Goal: Information Seeking & Learning: Learn about a topic

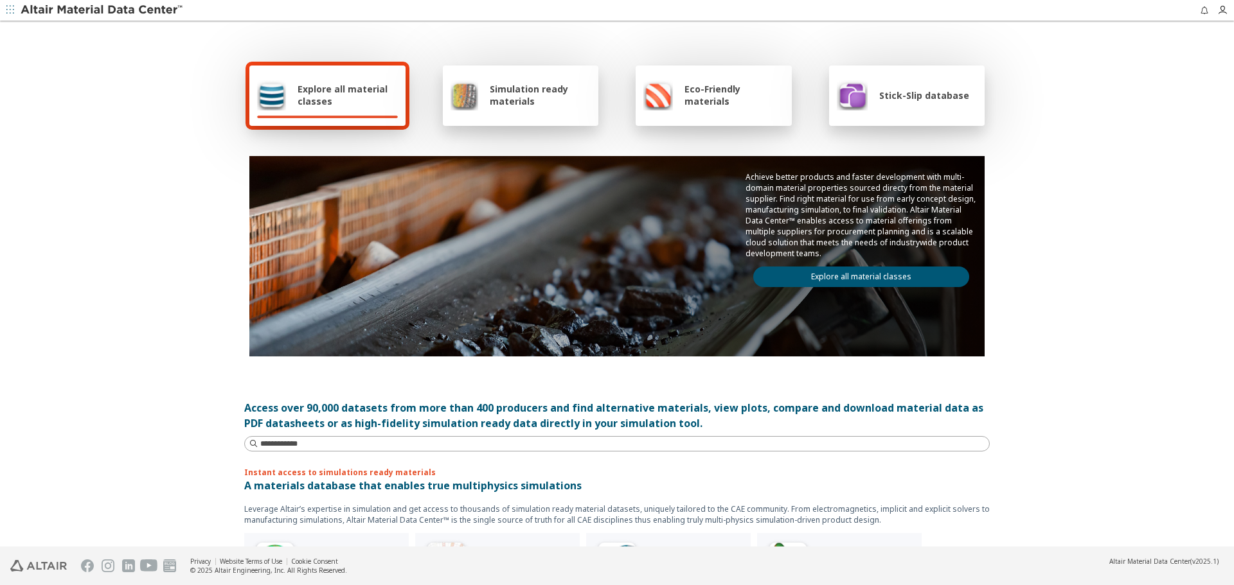
click at [812, 278] on link "Explore all material classes" at bounding box center [861, 277] width 216 height 21
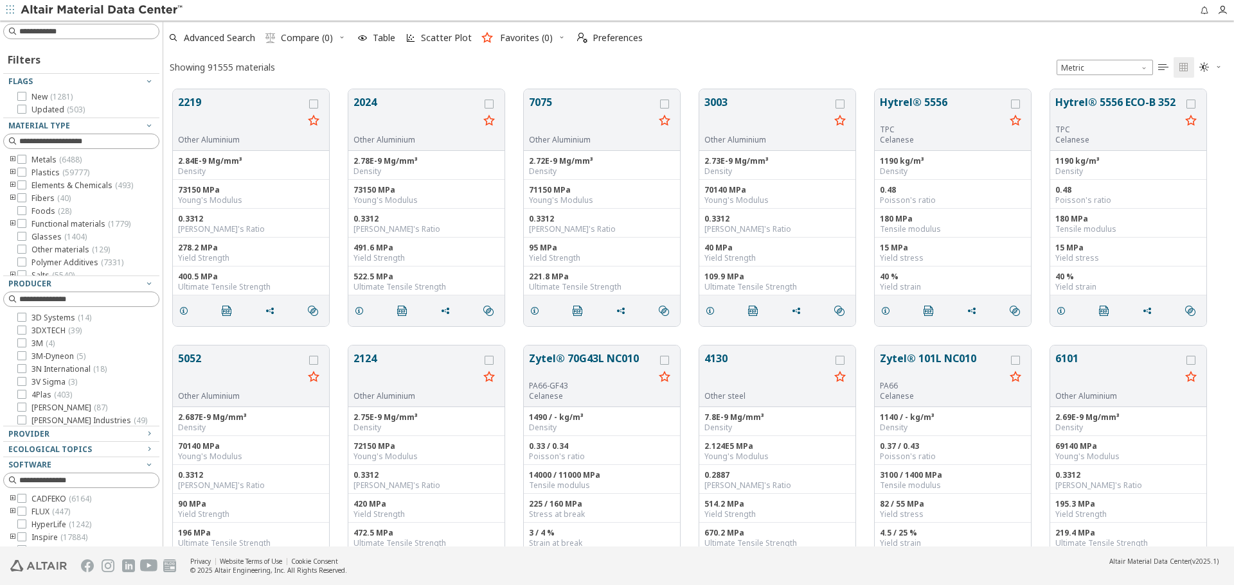
scroll to position [458, 1061]
click at [109, 438] on div "Provider" at bounding box center [76, 434] width 136 height 10
click at [103, 450] on input at bounding box center [88, 449] width 139 height 13
type input "****"
click at [80, 472] on span "( 17 )" at bounding box center [75, 468] width 13 height 11
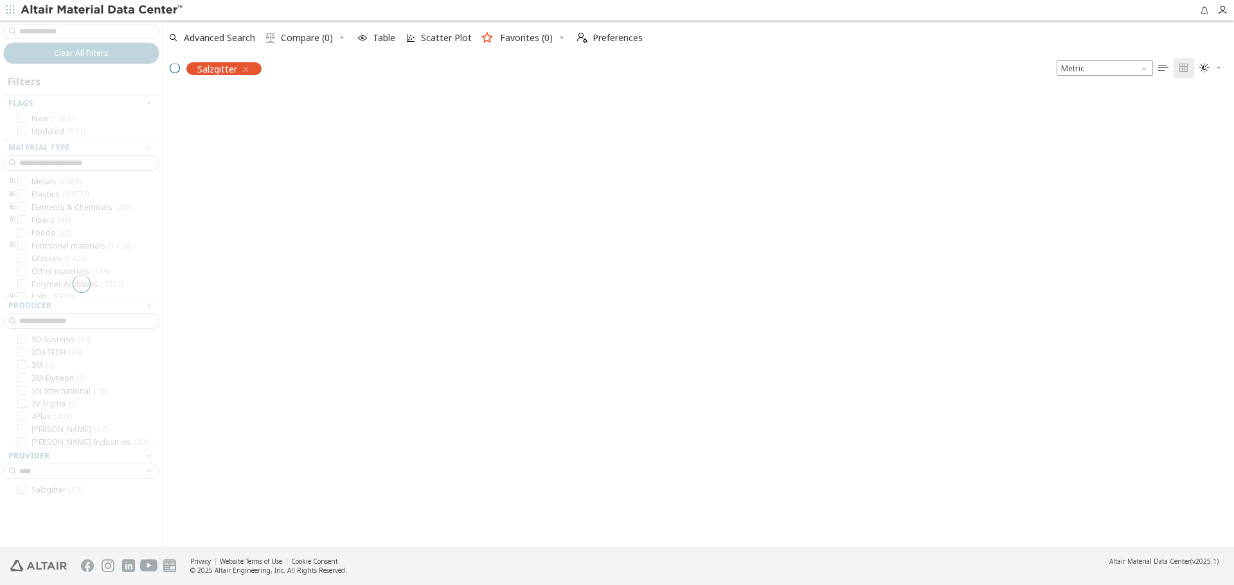
scroll to position [456, 1061]
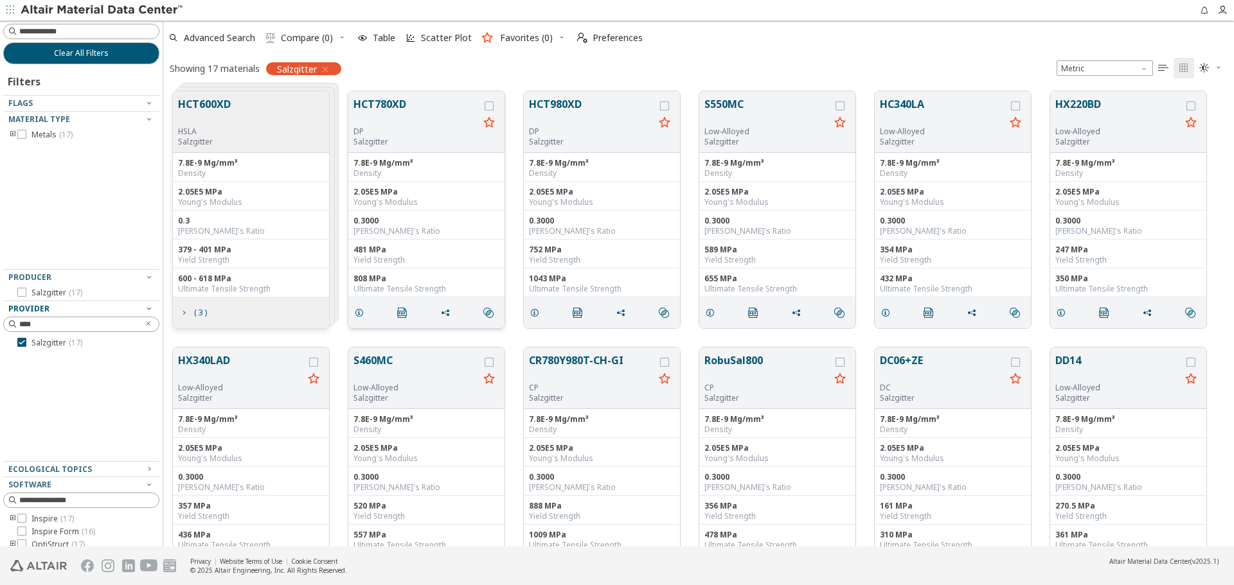
click at [368, 107] on button "HCT780XD" at bounding box center [415, 111] width 125 height 30
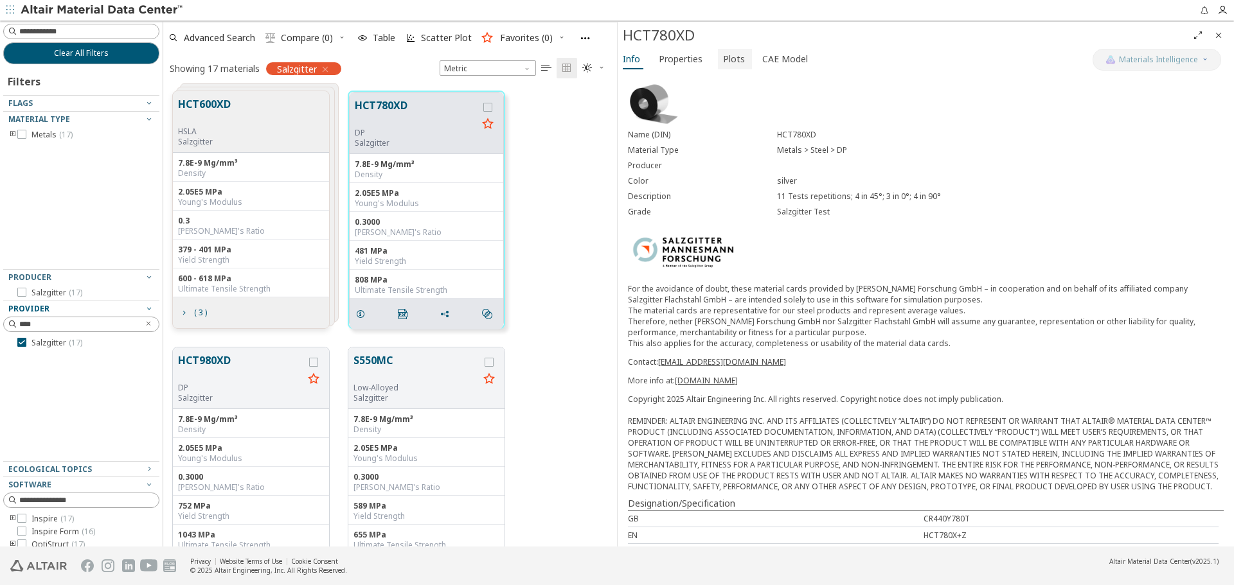
click at [723, 55] on span "Plots" at bounding box center [734, 59] width 22 height 21
